Goal: Check status: Check status

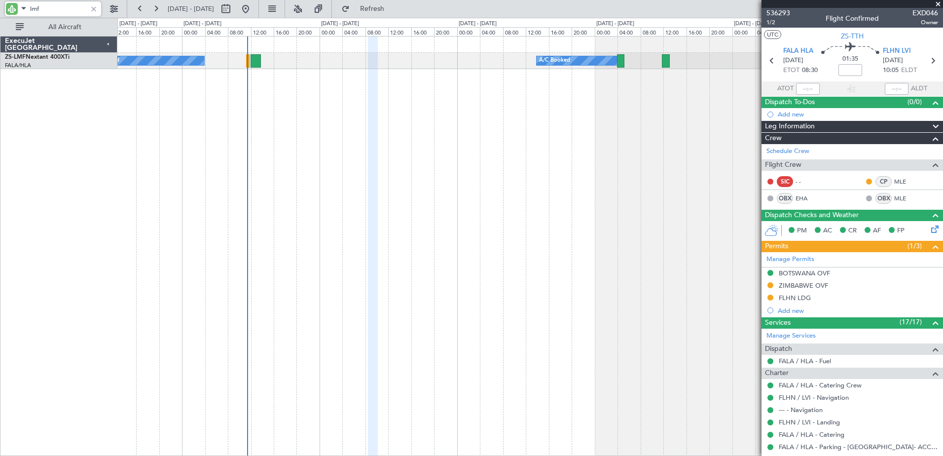
click at [34, 8] on input "lmf" at bounding box center [58, 8] width 57 height 15
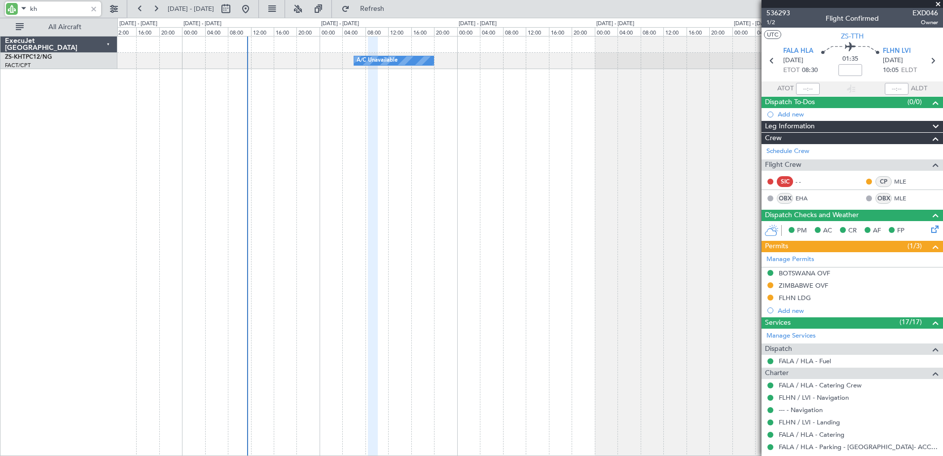
type input "k"
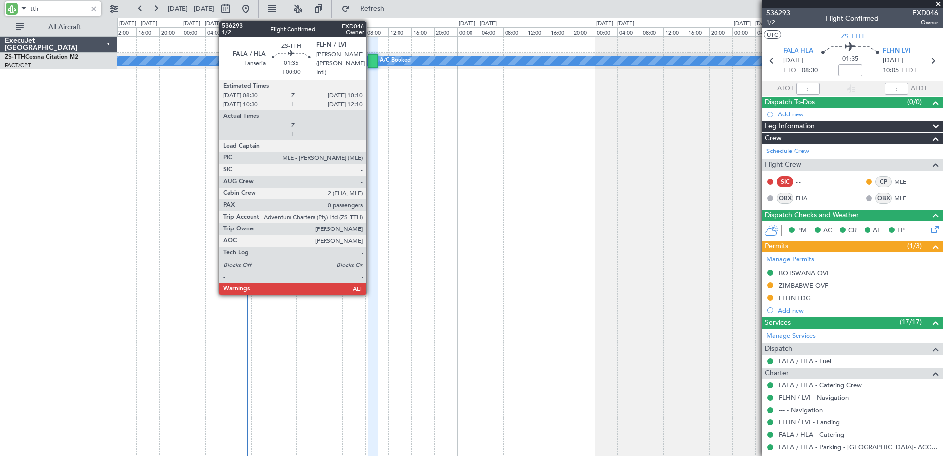
click at [371, 59] on div at bounding box center [373, 60] width 10 height 13
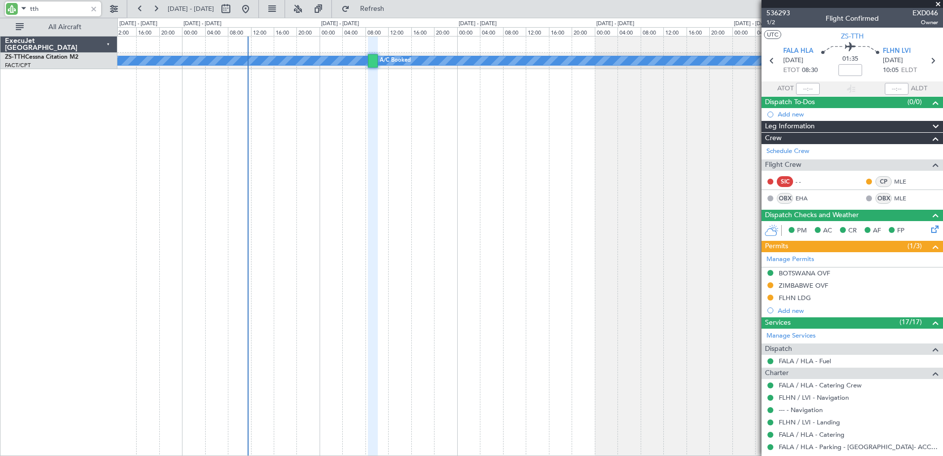
click at [31, 4] on input "tth" at bounding box center [58, 8] width 57 height 15
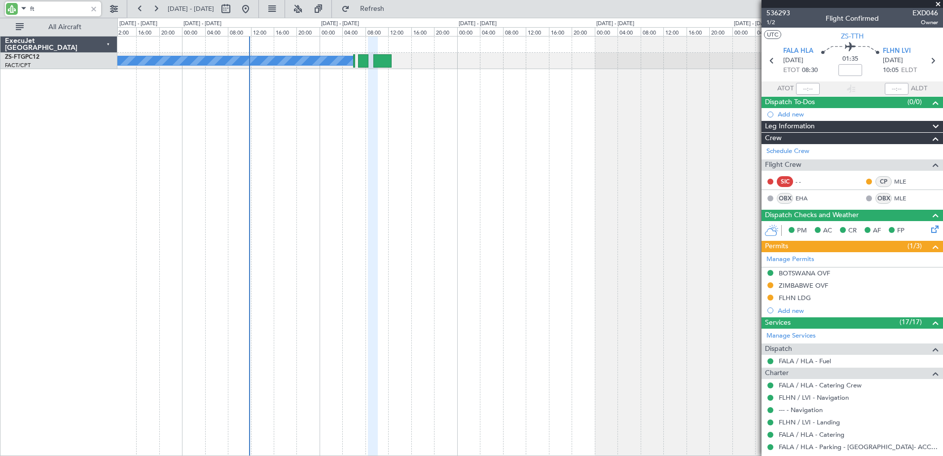
type input "f"
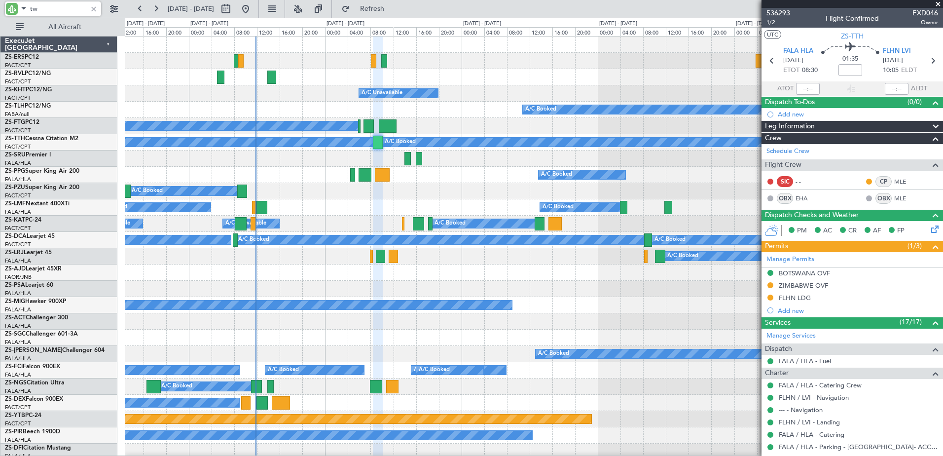
type input "twp"
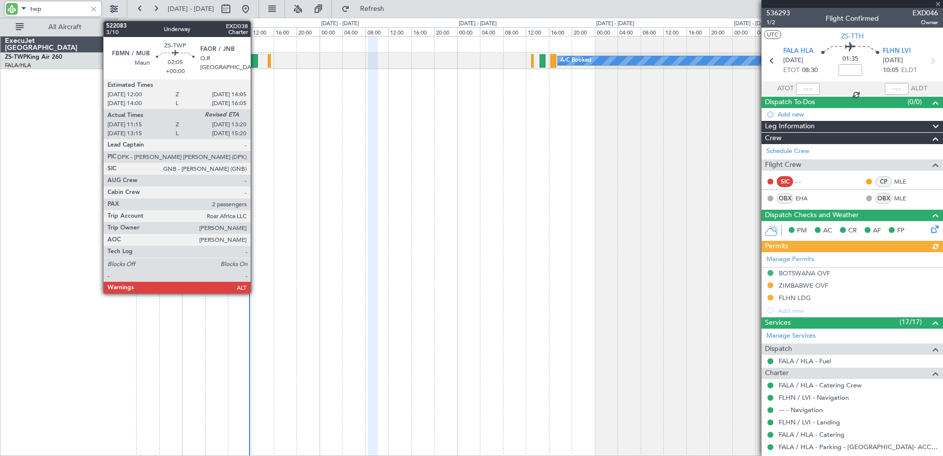
click at [255, 60] on div at bounding box center [252, 60] width 12 height 13
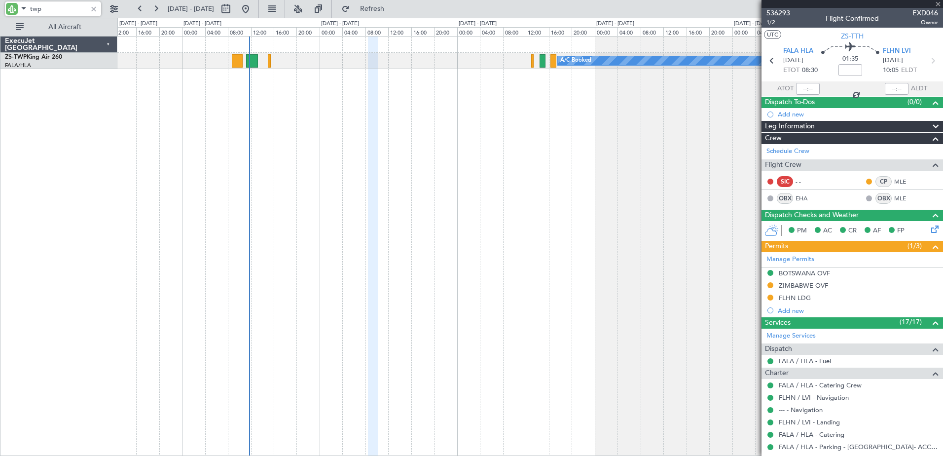
type input "11:15"
type input "2"
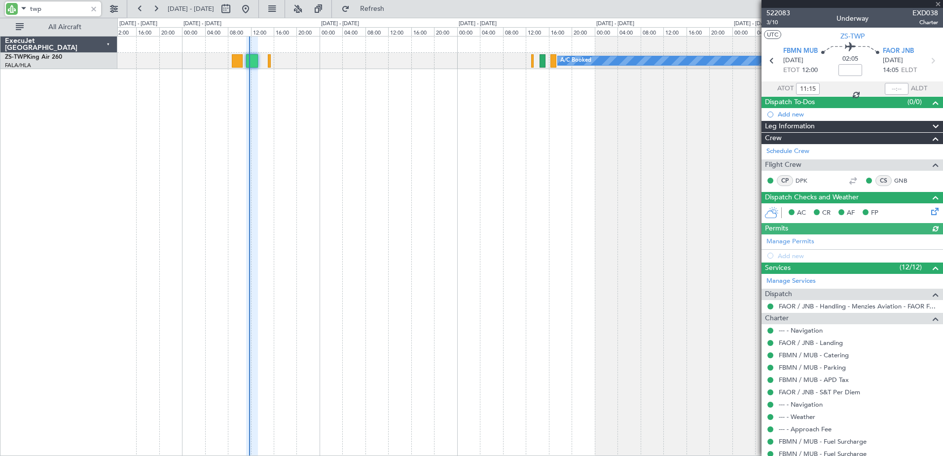
type input "twp"
click at [780, 12] on span "522083" at bounding box center [778, 13] width 24 height 10
